Goal: Information Seeking & Learning: Learn about a topic

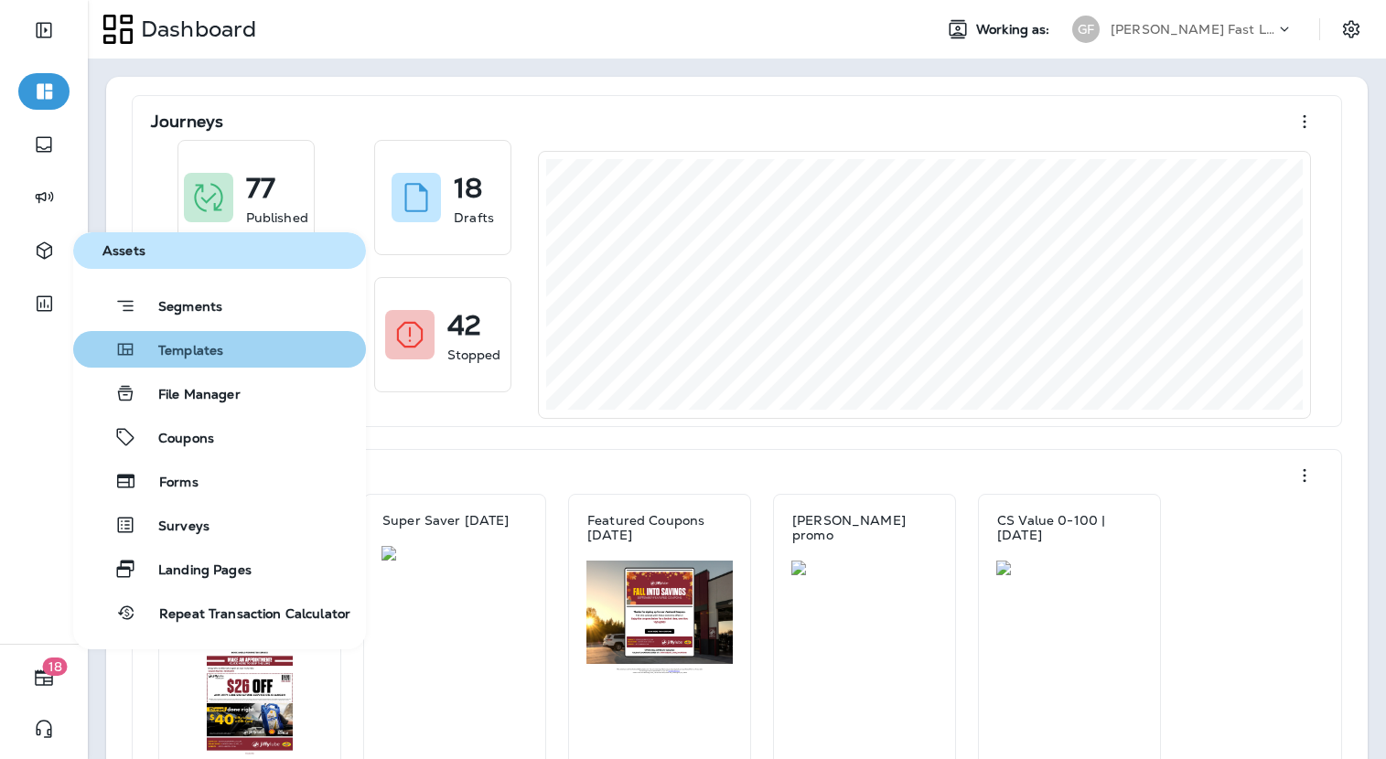
click at [182, 338] on div "Templates" at bounding box center [151, 349] width 143 height 22
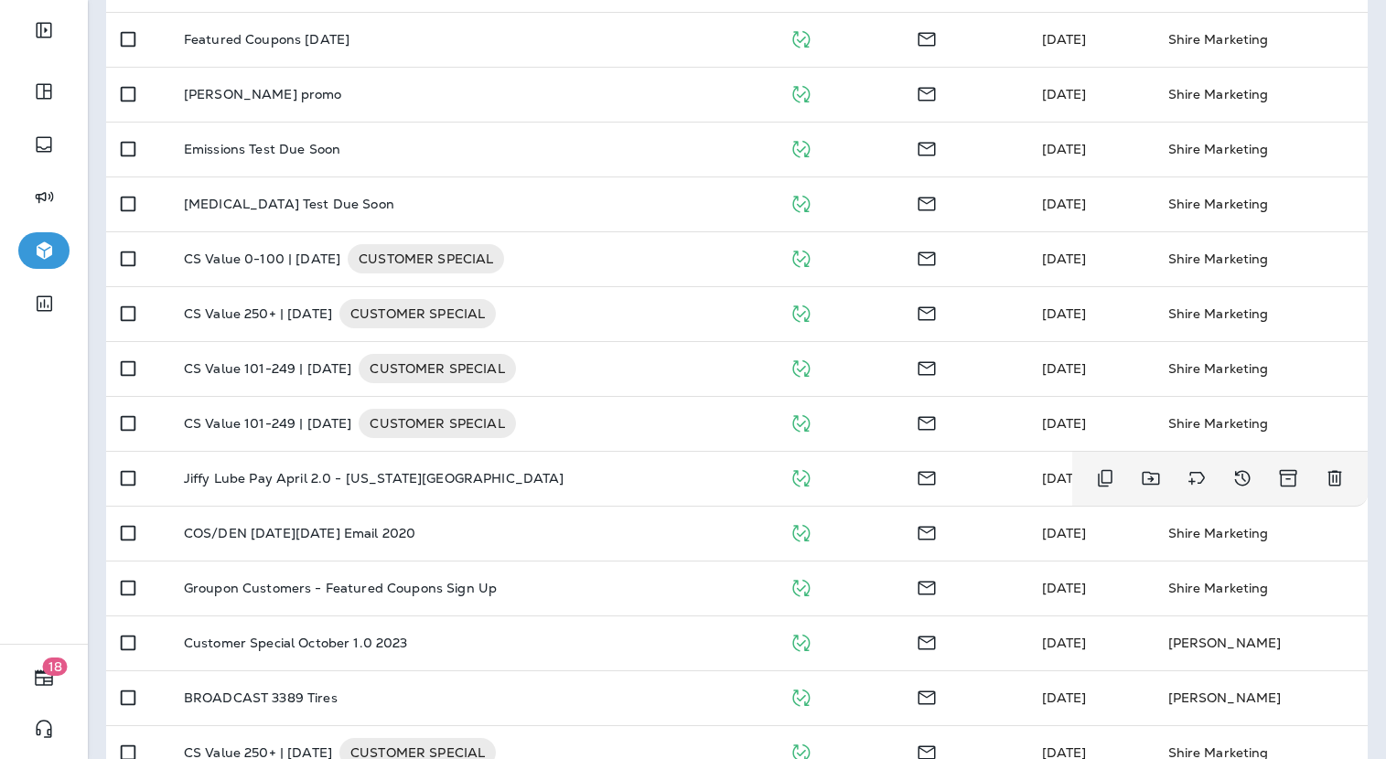
scroll to position [815, 0]
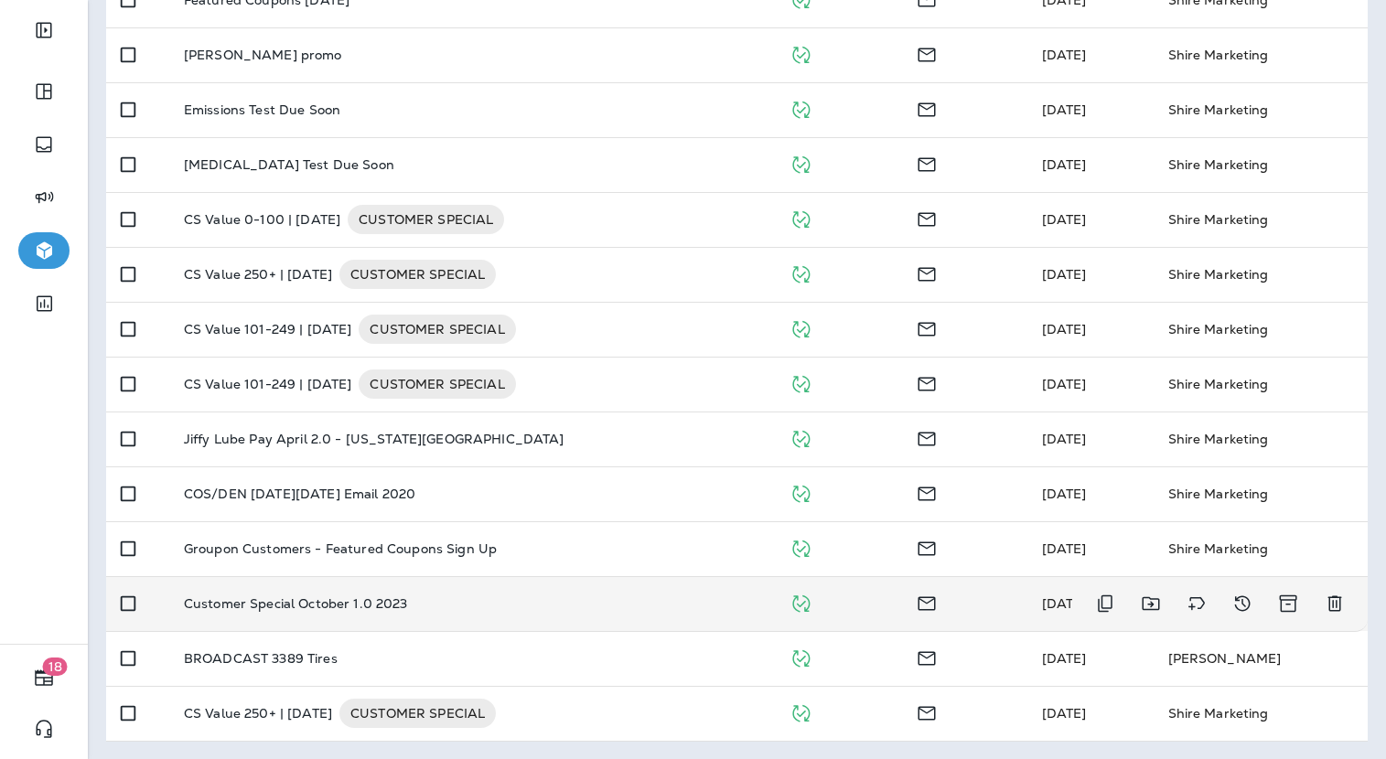
click at [423, 606] on div "Customer Special October 1.0 2023" at bounding box center [472, 603] width 576 height 15
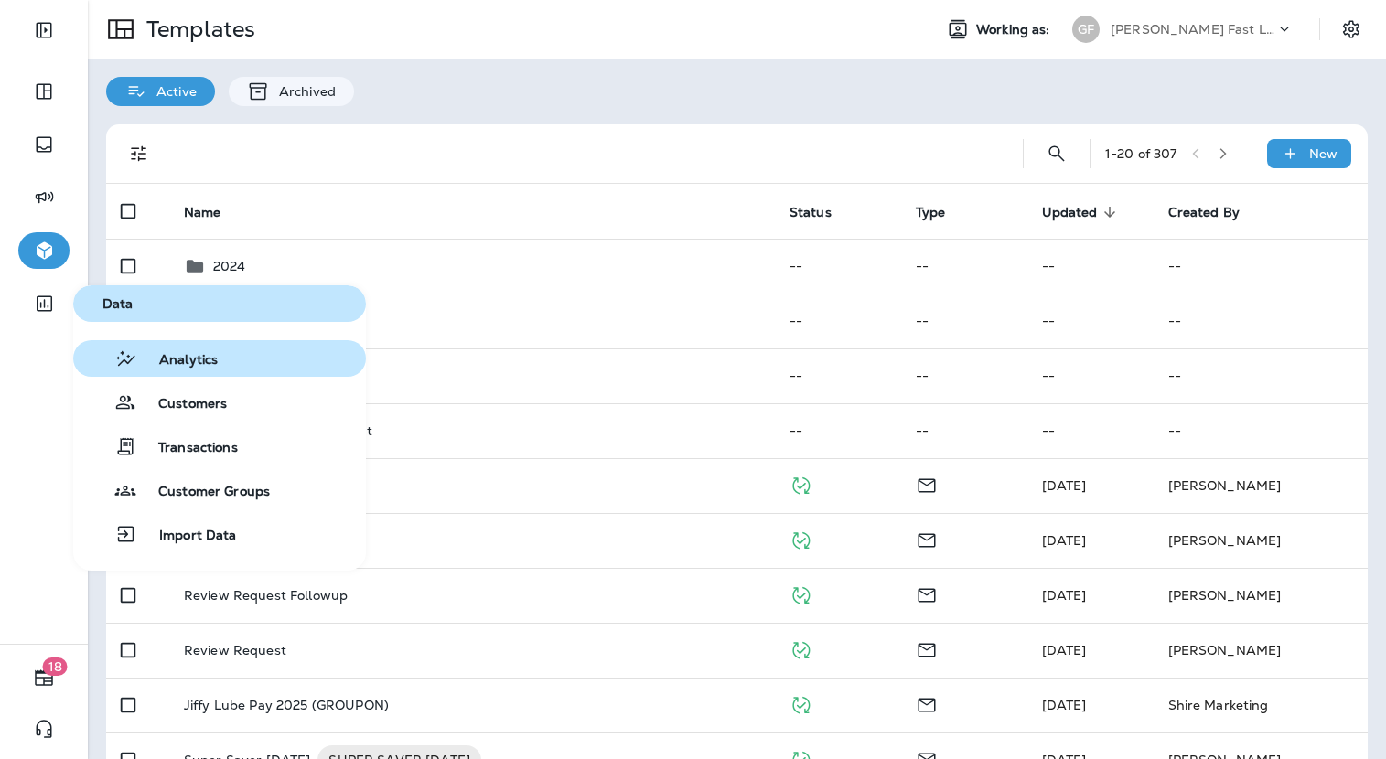
click at [188, 352] on span "Analytics" at bounding box center [177, 360] width 80 height 17
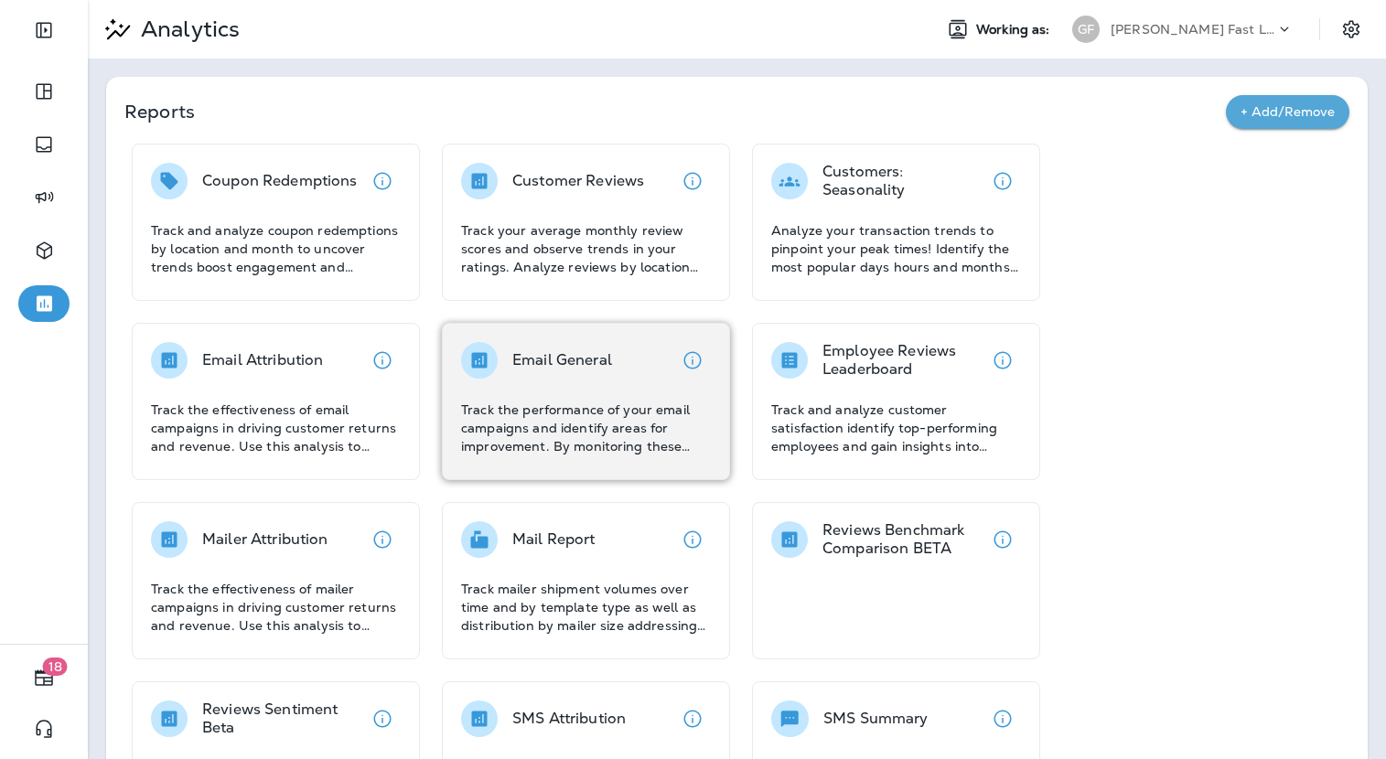
click at [558, 394] on div "Email General Track the performance of your email campaigns and identify areas …" at bounding box center [586, 398] width 250 height 113
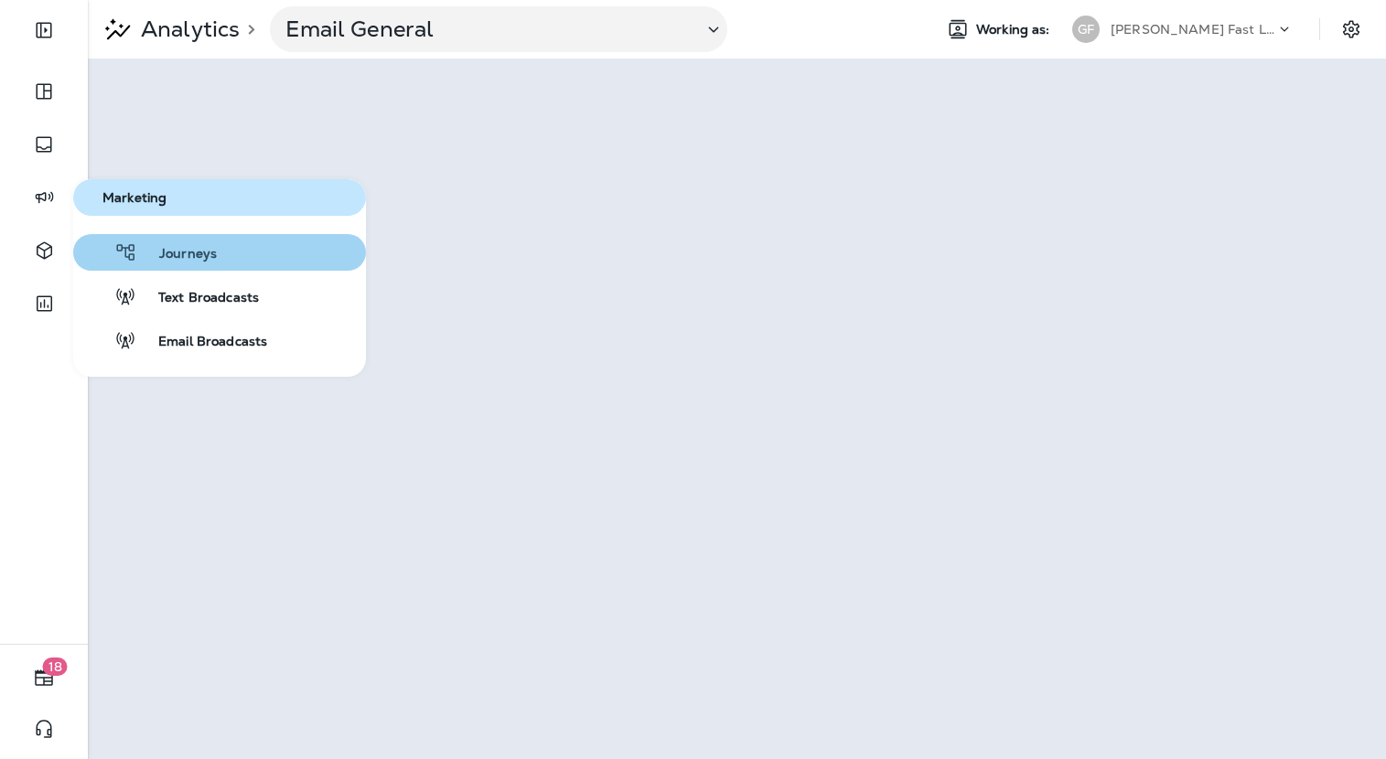
click at [155, 241] on button "Journeys" at bounding box center [219, 252] width 293 height 37
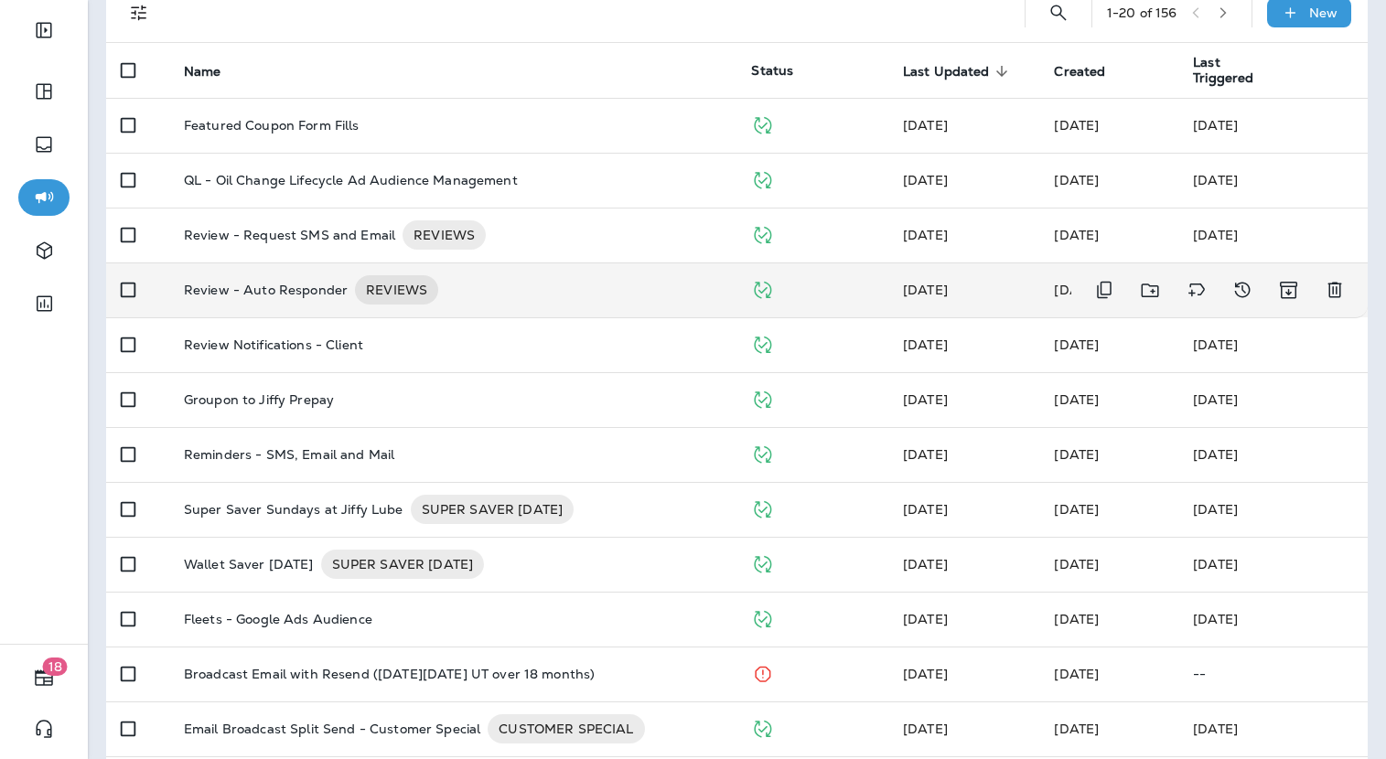
scroll to position [151, 0]
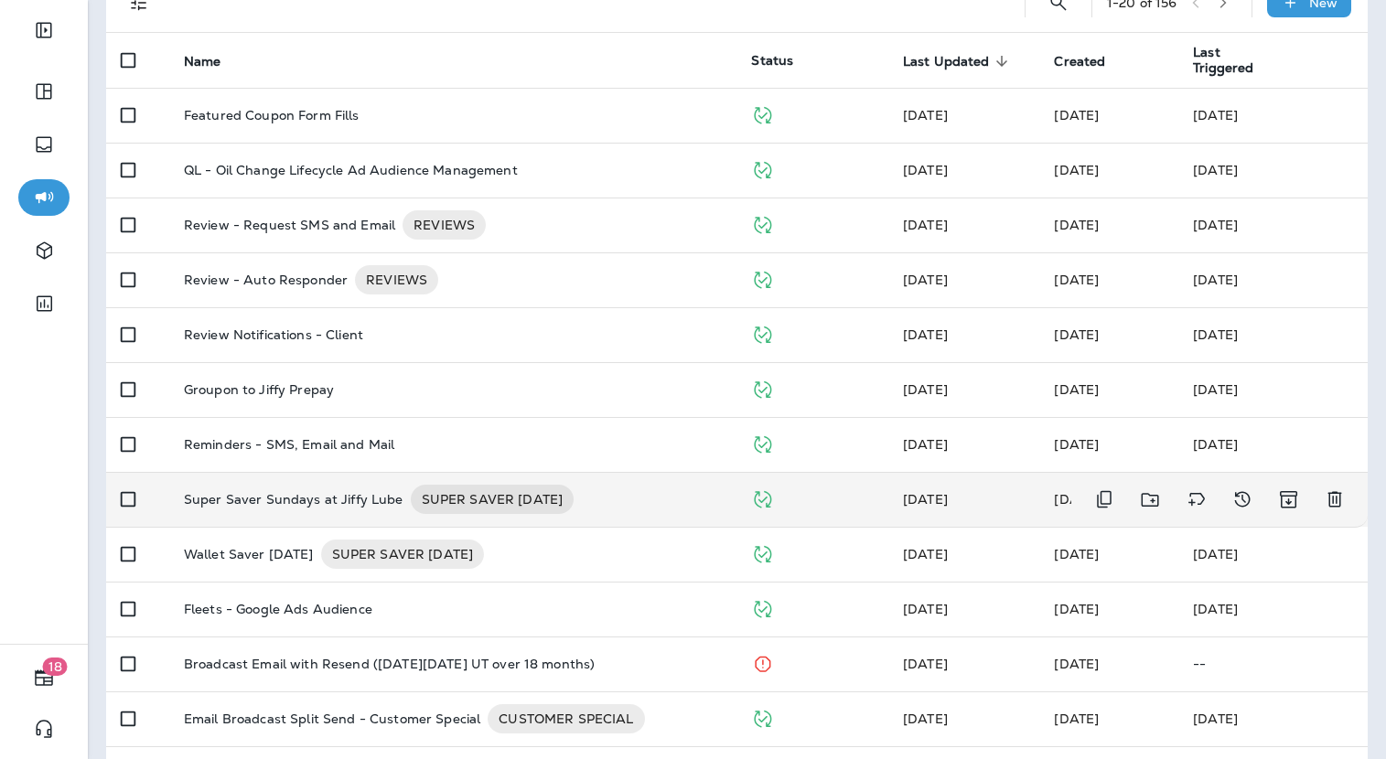
click at [321, 494] on p "Super Saver Sundays at Jiffy Lube" at bounding box center [294, 499] width 220 height 29
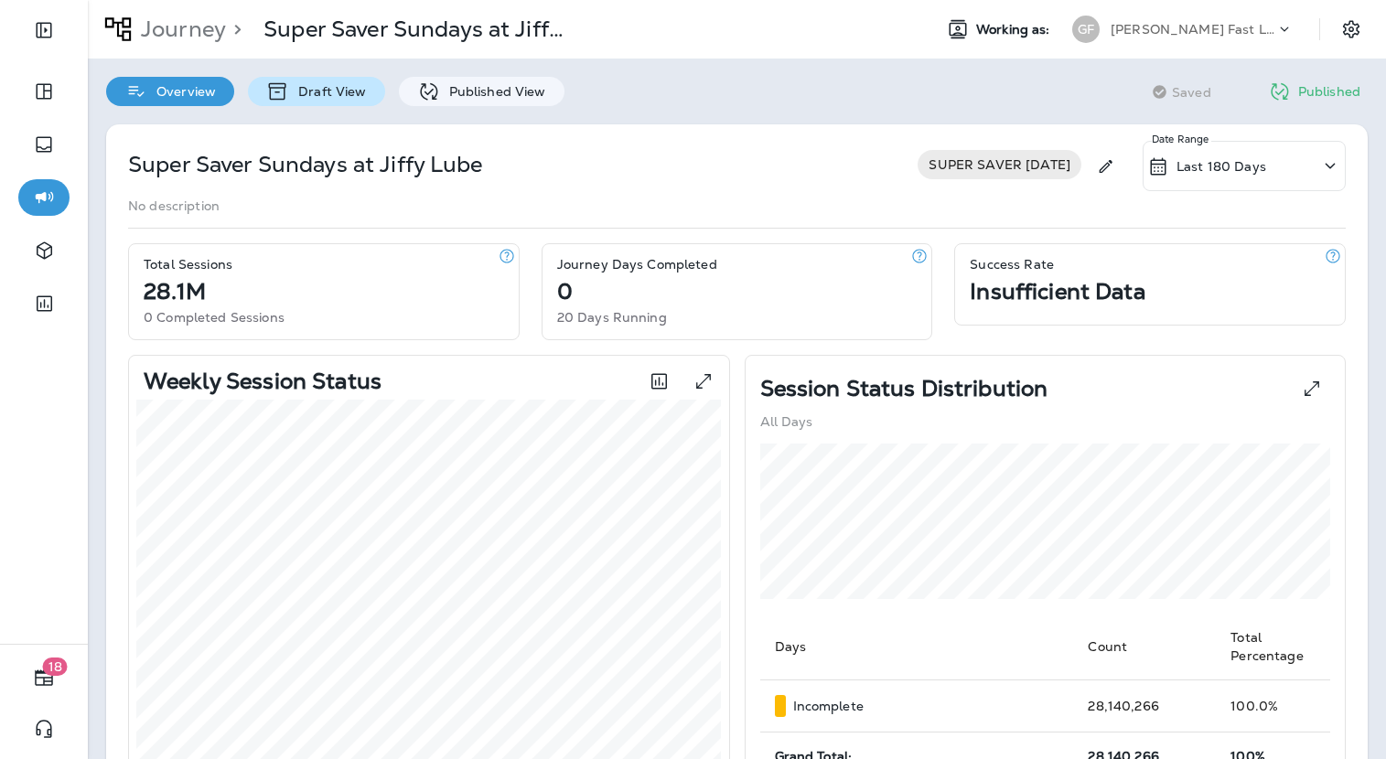
click at [348, 101] on div "Draft View" at bounding box center [316, 91] width 136 height 29
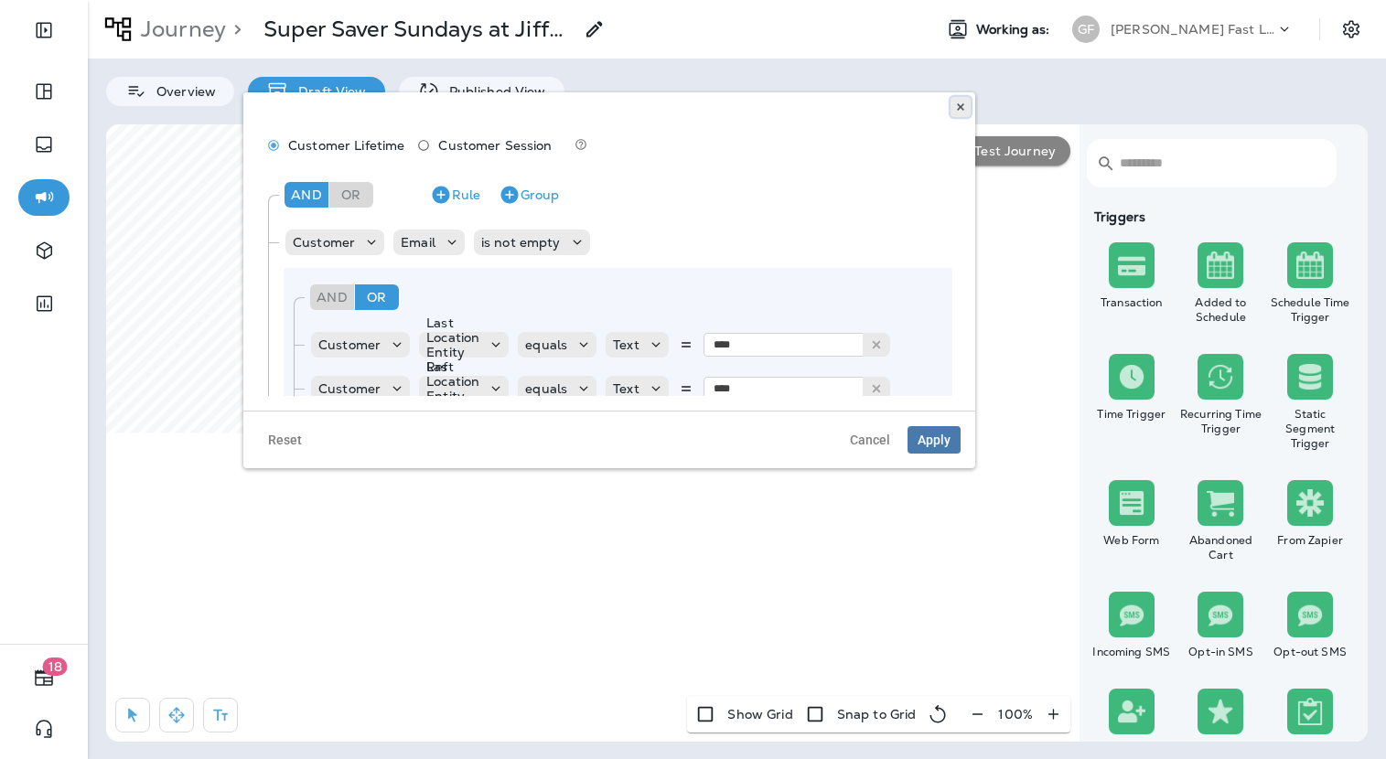
click at [959, 109] on use at bounding box center [960, 106] width 6 height 7
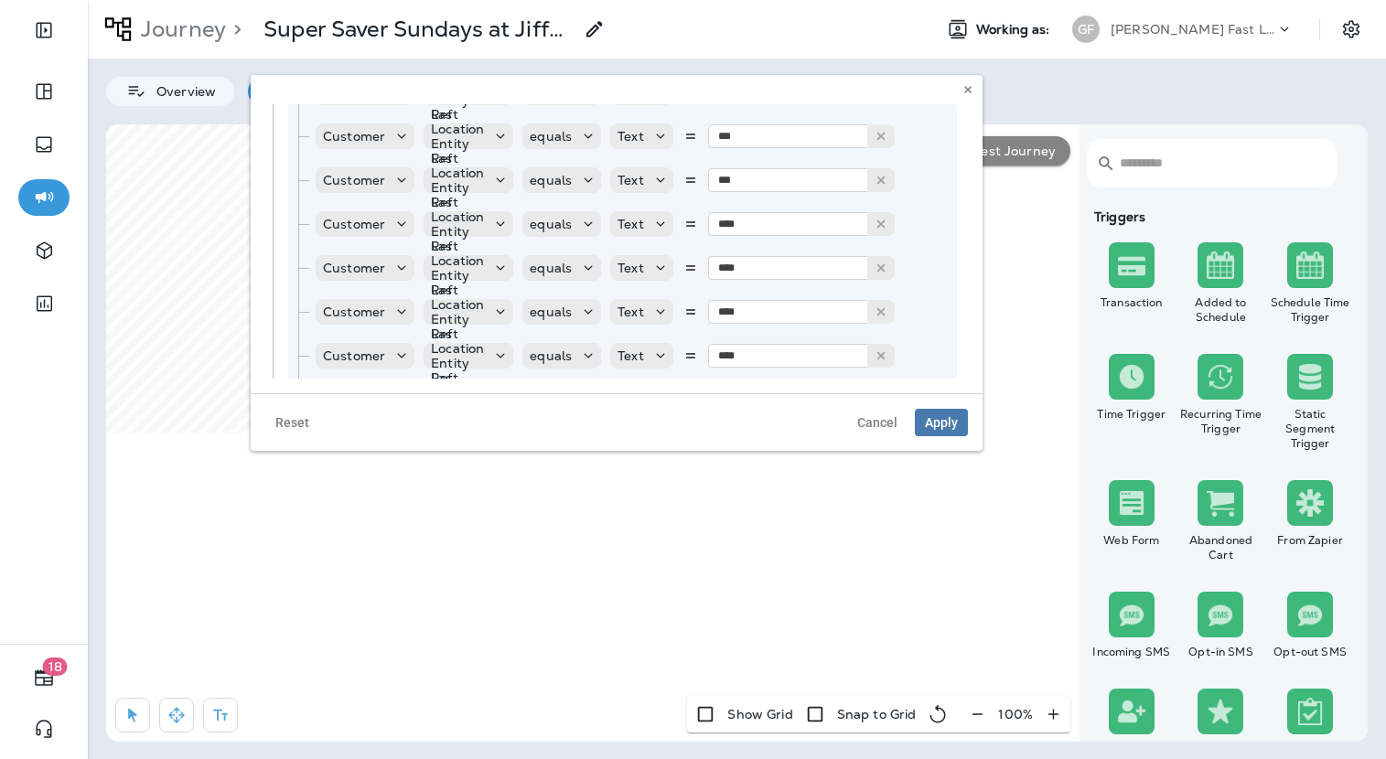
scroll to position [635, 3]
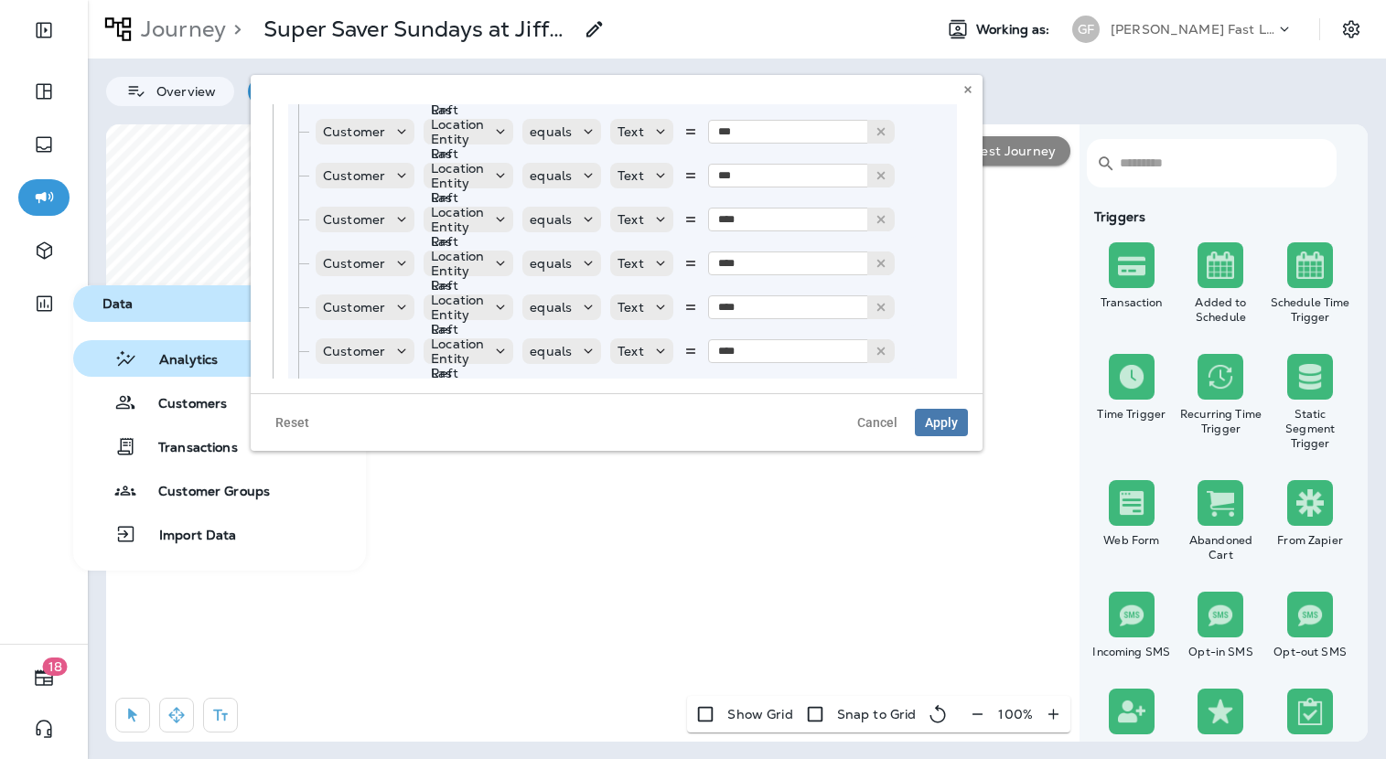
click at [180, 370] on button "Analytics" at bounding box center [219, 358] width 293 height 37
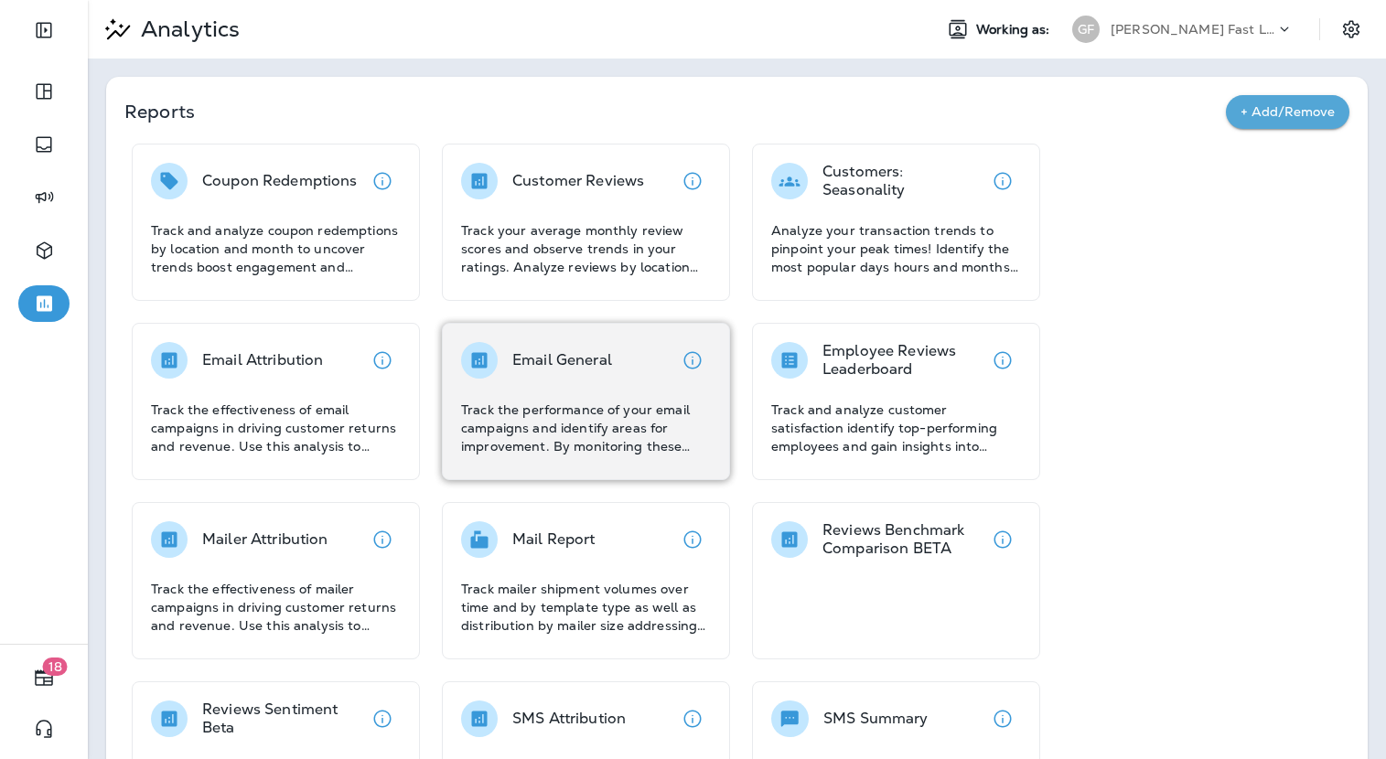
click at [543, 395] on div "Email General Track the performance of your email campaigns and identify areas …" at bounding box center [586, 398] width 250 height 113
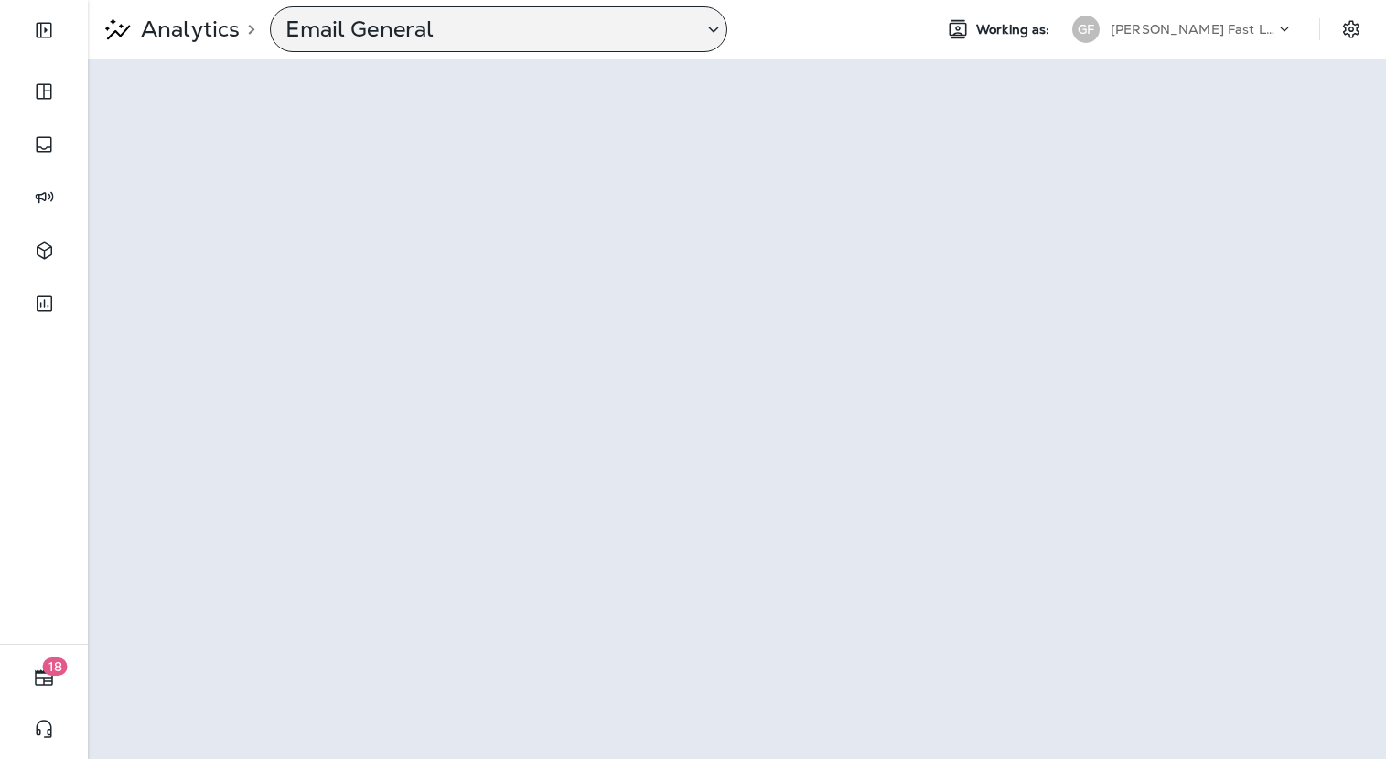
click at [521, 33] on p "Email General" at bounding box center [486, 29] width 402 height 27
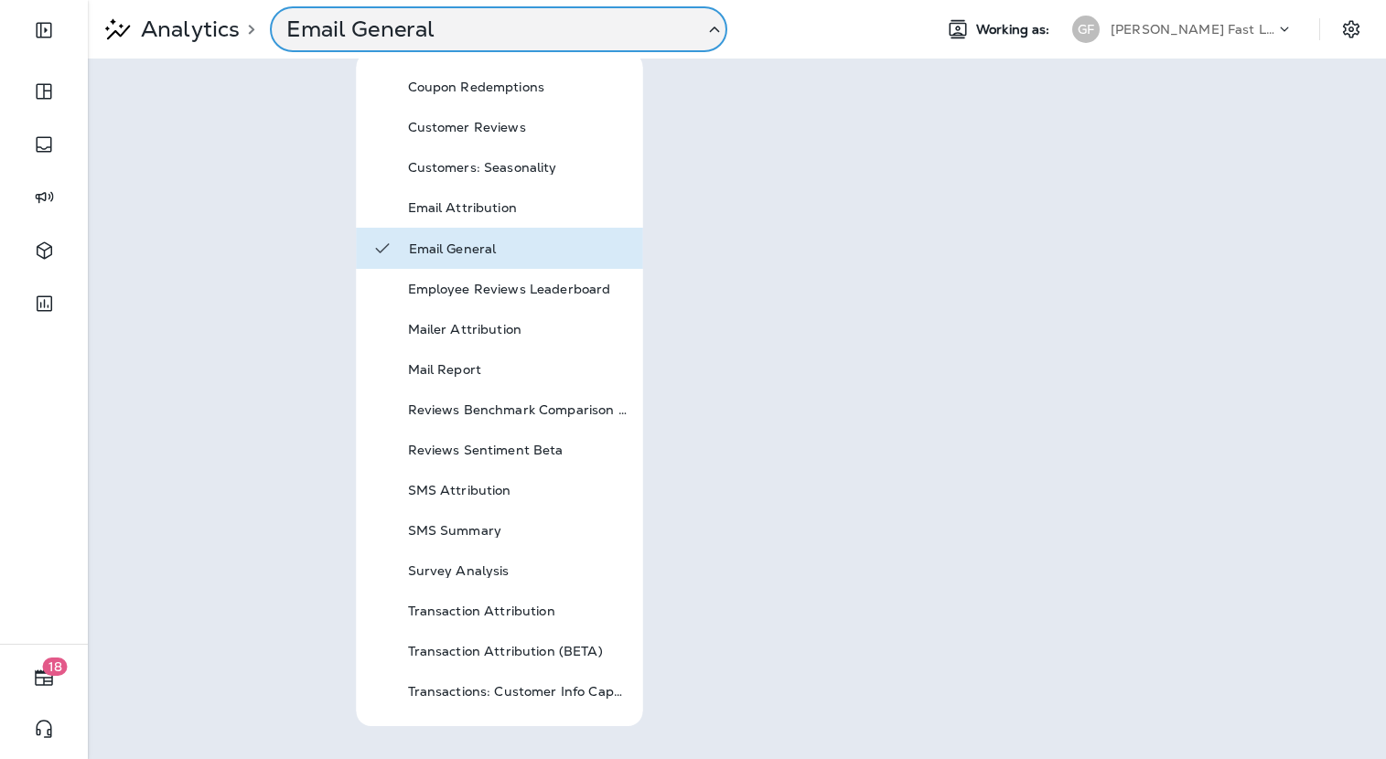
click at [521, 33] on p "Email General" at bounding box center [487, 29] width 402 height 27
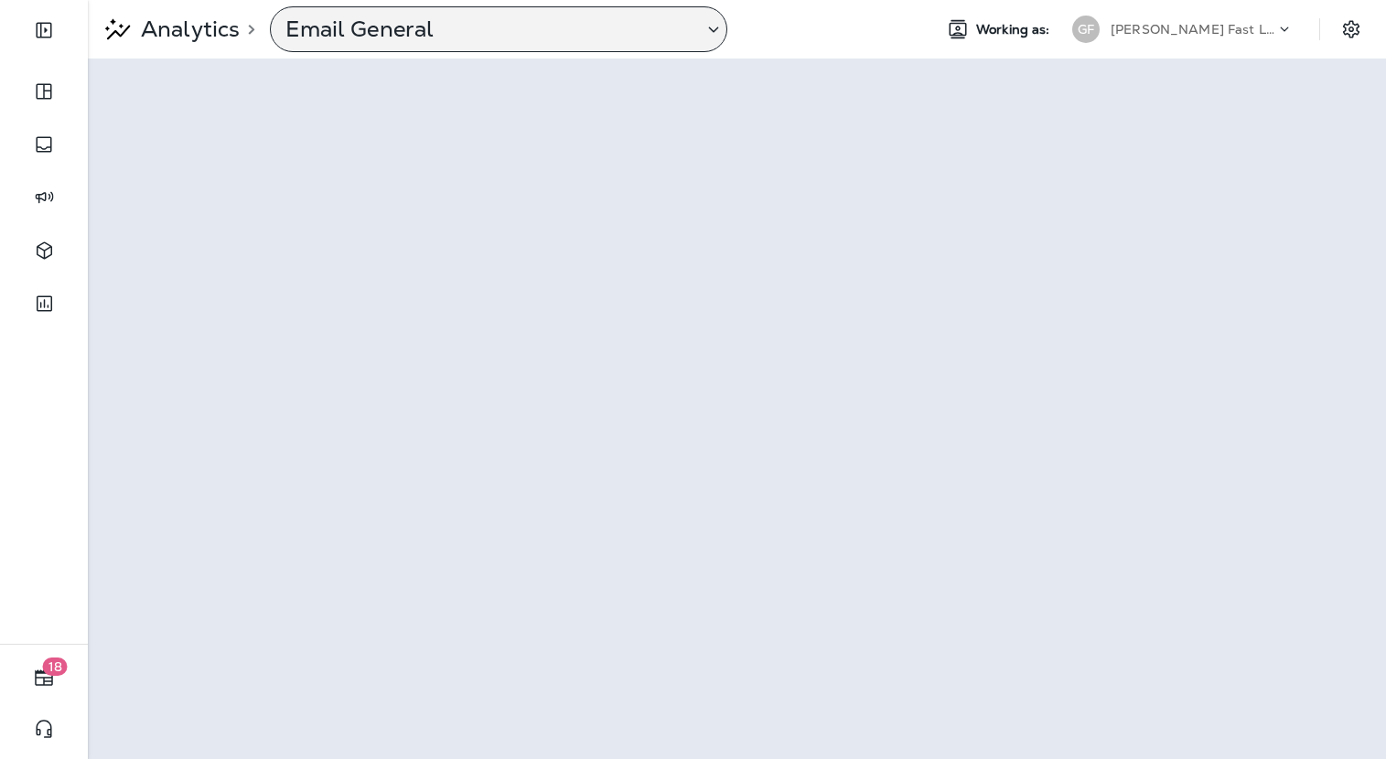
click at [542, 41] on p "Email General" at bounding box center [486, 29] width 402 height 27
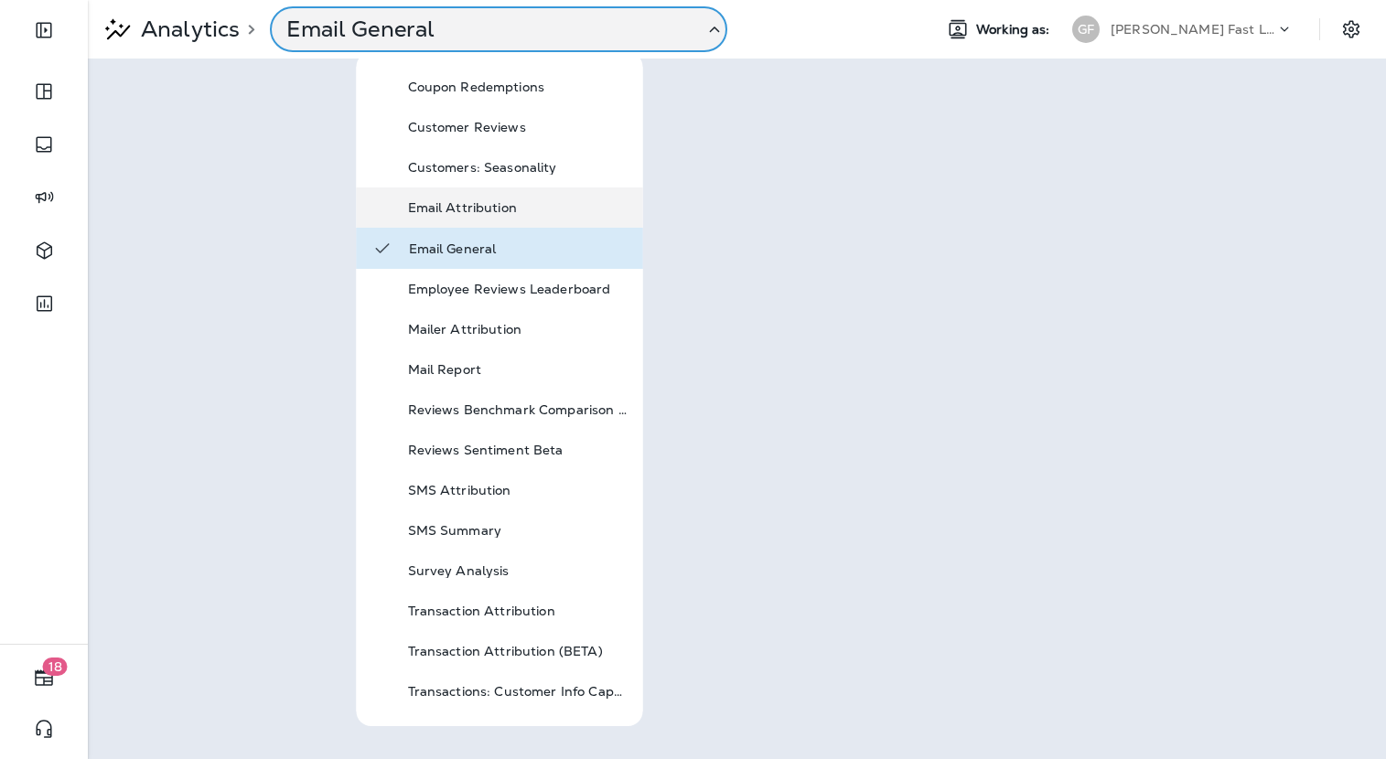
click at [546, 215] on div "Email Attribution" at bounding box center [518, 208] width 220 height 22
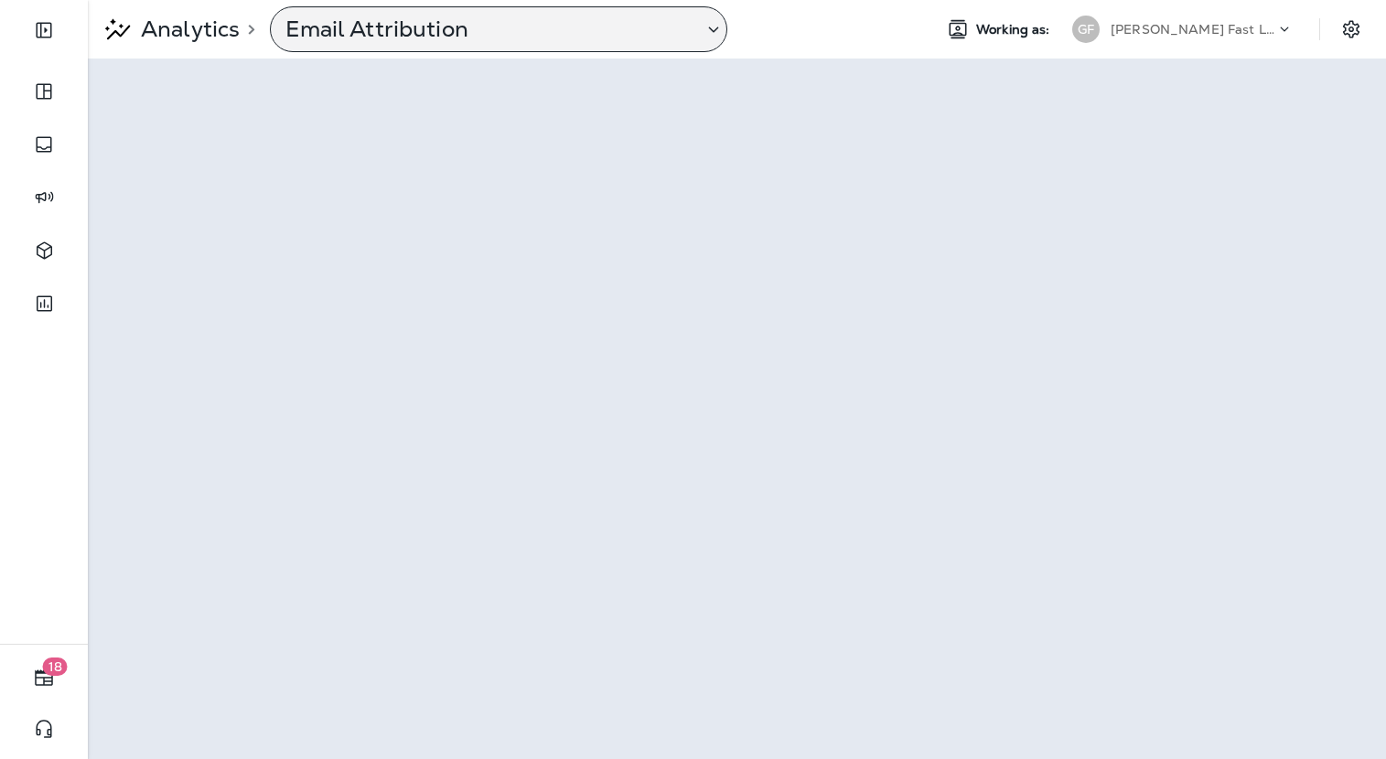
click at [419, 36] on p "Email Attribution" at bounding box center [486, 29] width 402 height 27
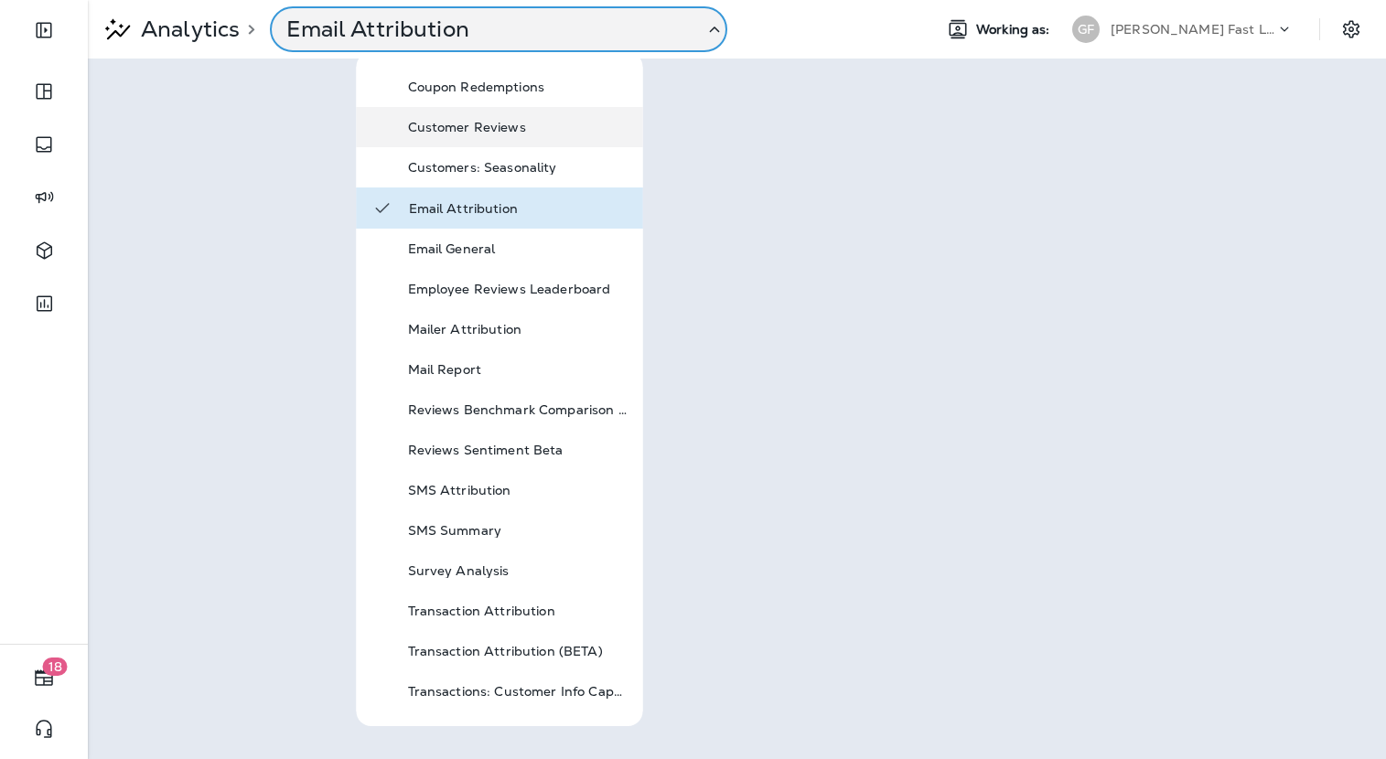
click at [469, 135] on div "Customer Reviews" at bounding box center [518, 127] width 220 height 22
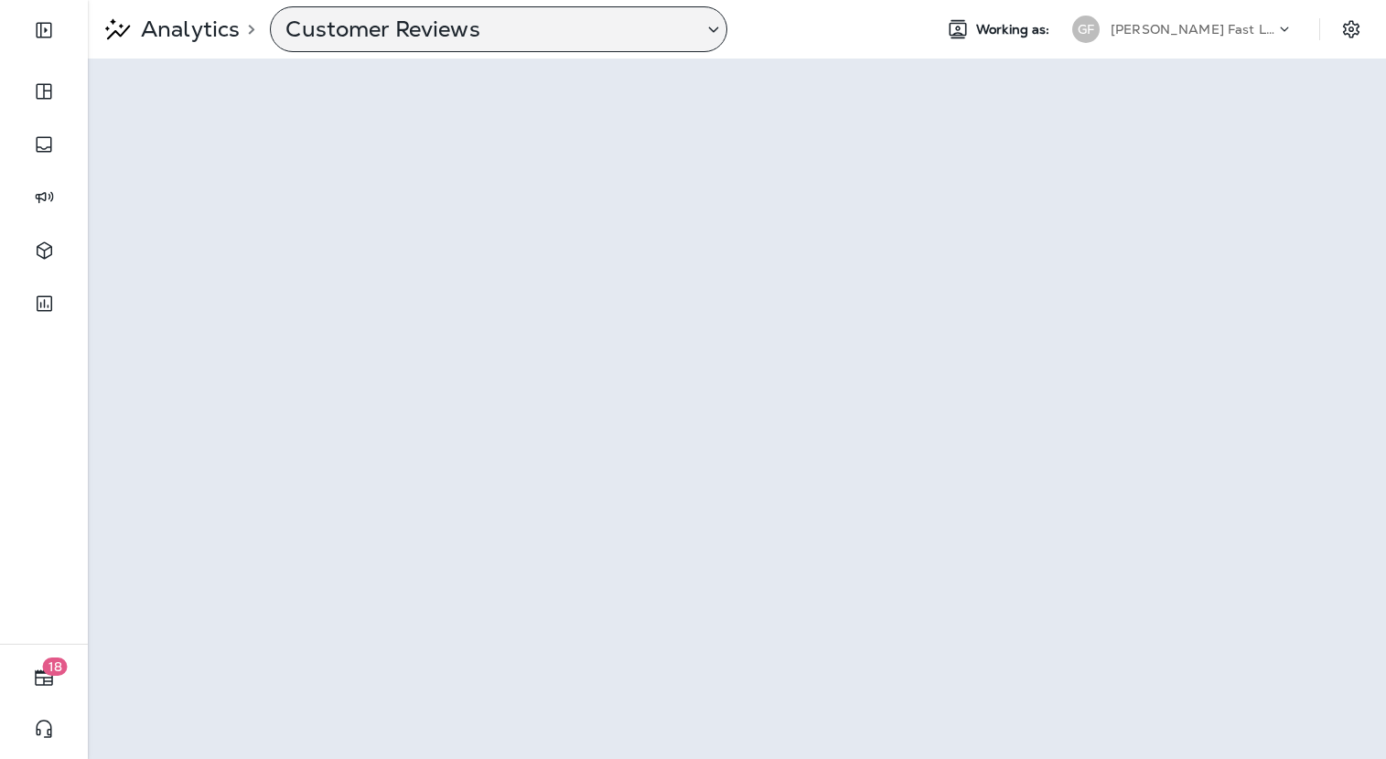
click at [466, 40] on p "Customer Reviews" at bounding box center [486, 29] width 402 height 27
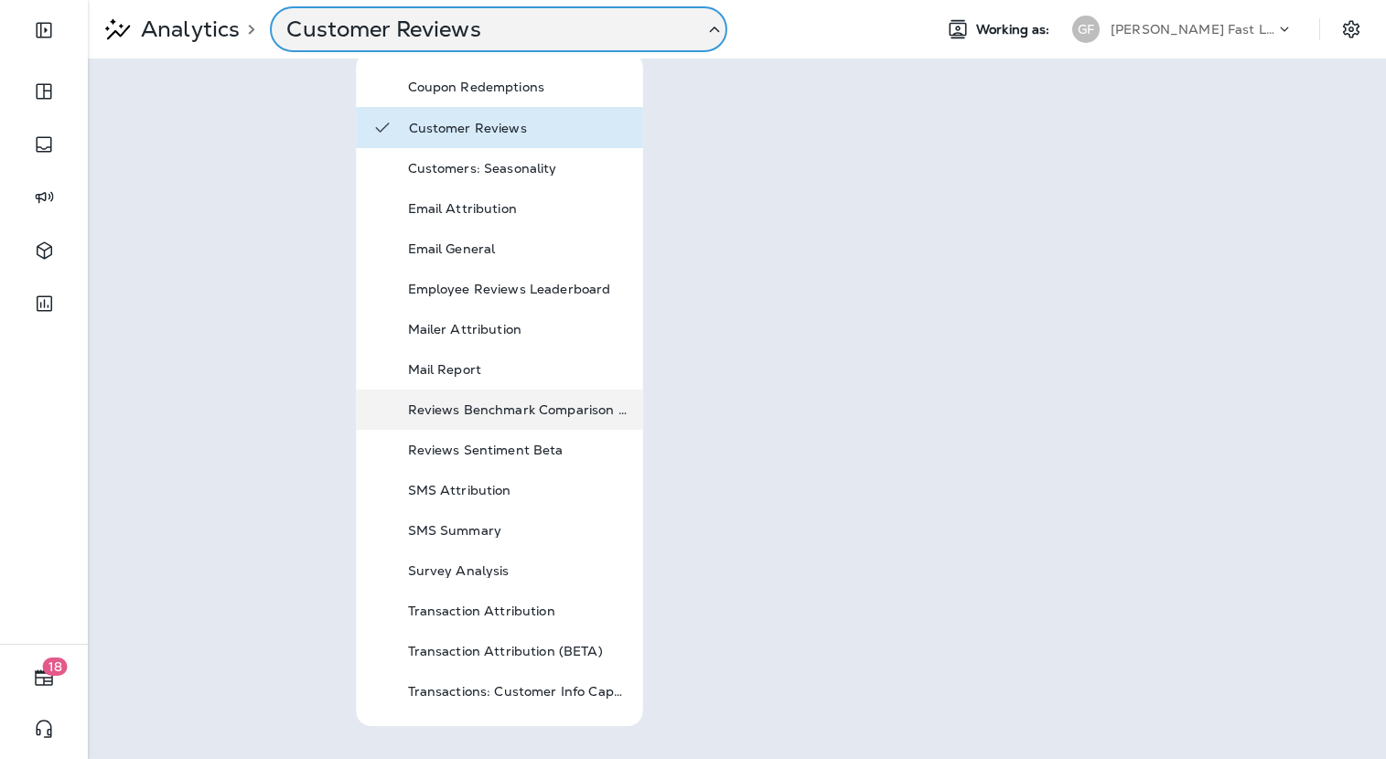
click at [556, 420] on div "Reviews Benchmark Comparison BETA" at bounding box center [518, 410] width 220 height 22
